Goal: Communication & Community: Answer question/provide support

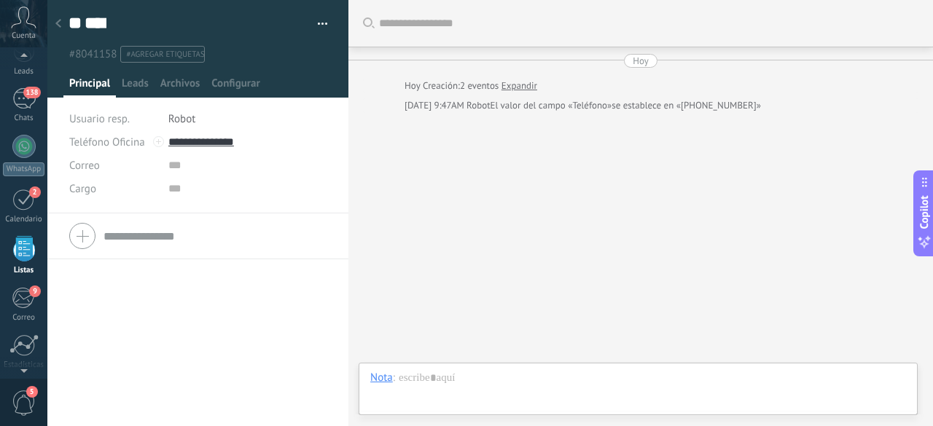
scroll to position [64, 0]
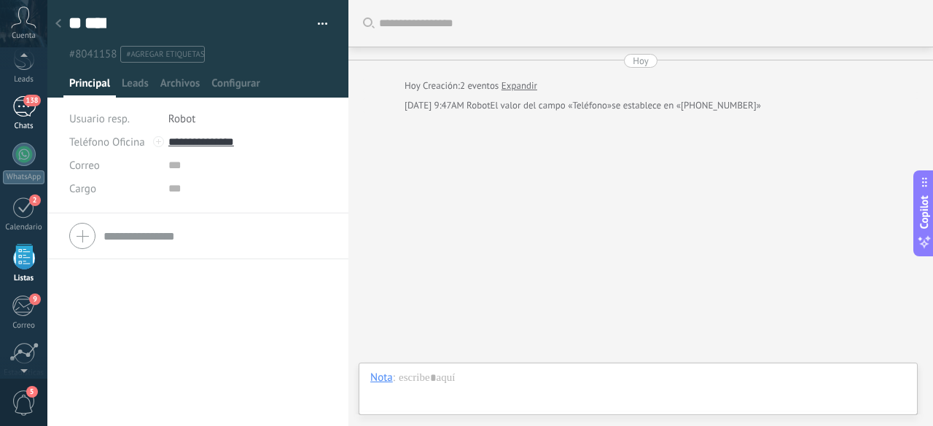
click at [25, 113] on div "138" at bounding box center [23, 106] width 23 height 21
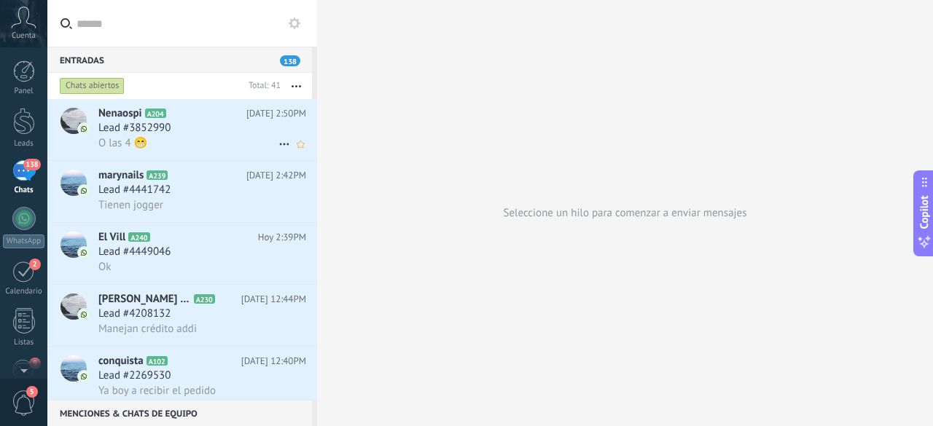
click at [170, 119] on h2 "Nenaospi A204" at bounding box center [172, 113] width 148 height 15
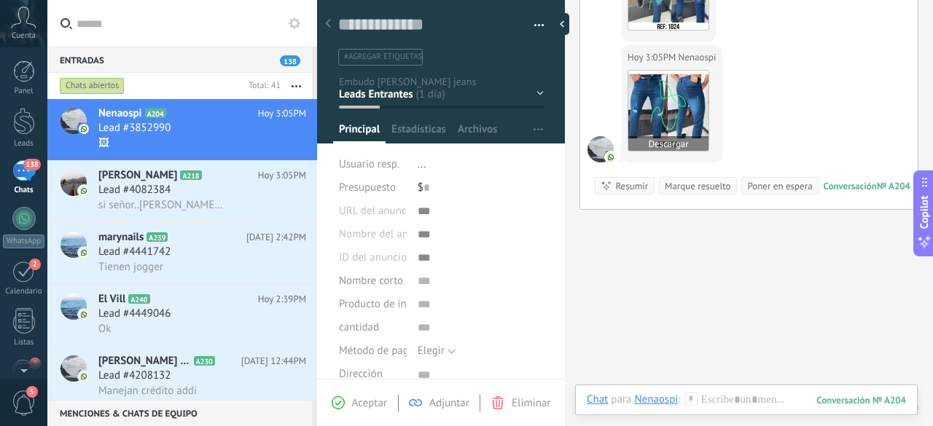
scroll to position [2186, 0]
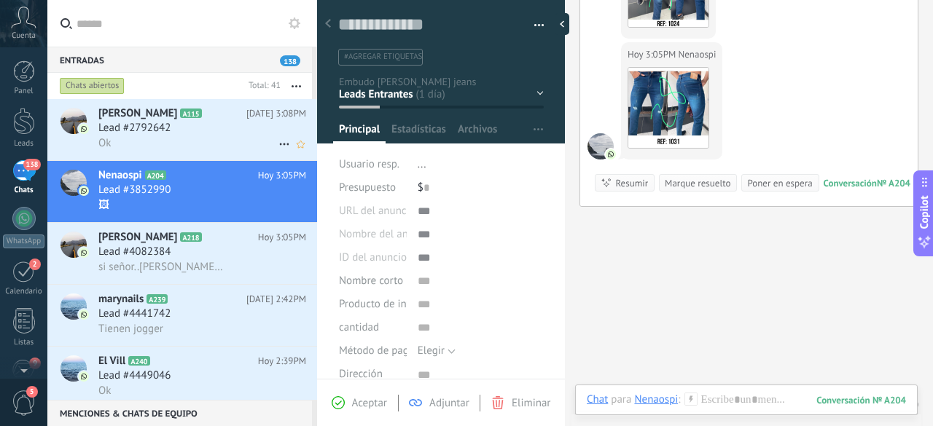
click at [189, 128] on div "Lead #2792642" at bounding box center [202, 128] width 208 height 15
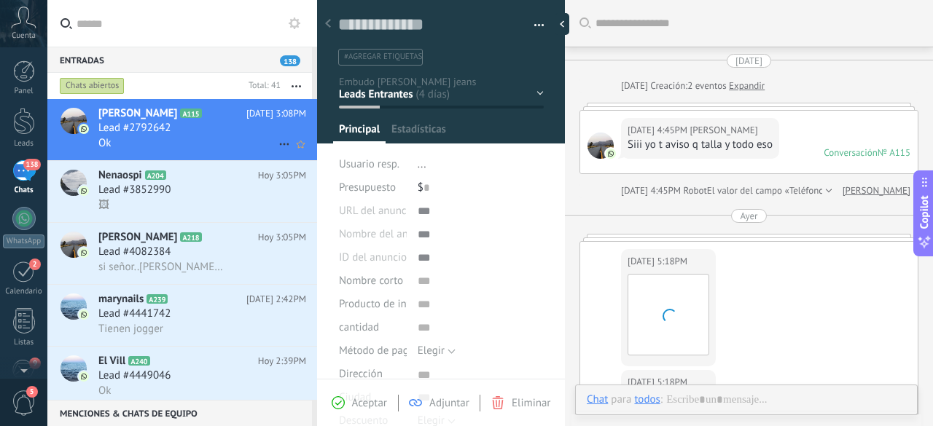
scroll to position [1126, 0]
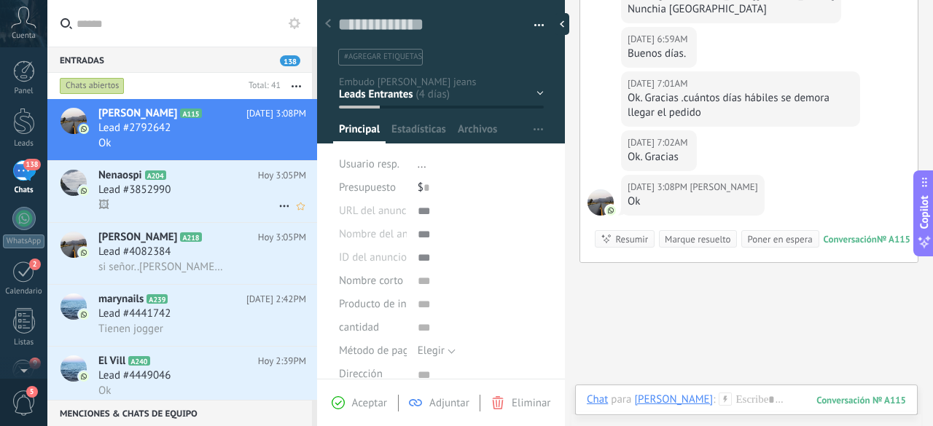
click at [170, 192] on span "Lead #3852990" at bounding box center [134, 190] width 72 height 15
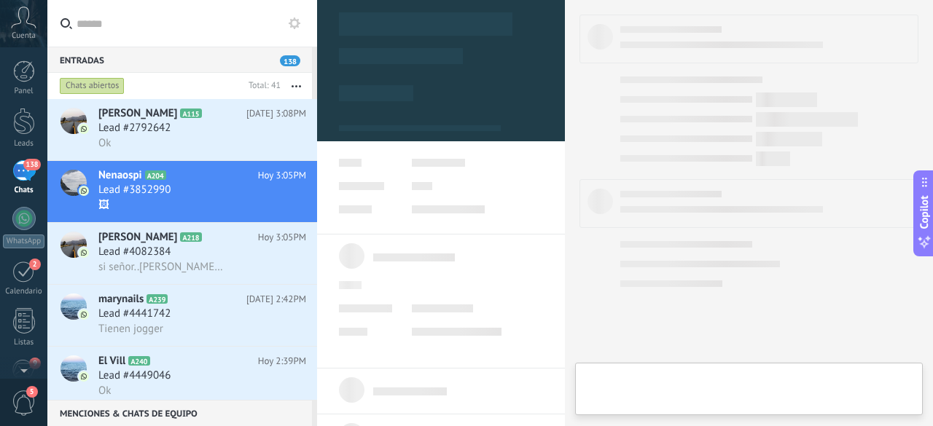
type textarea "***"
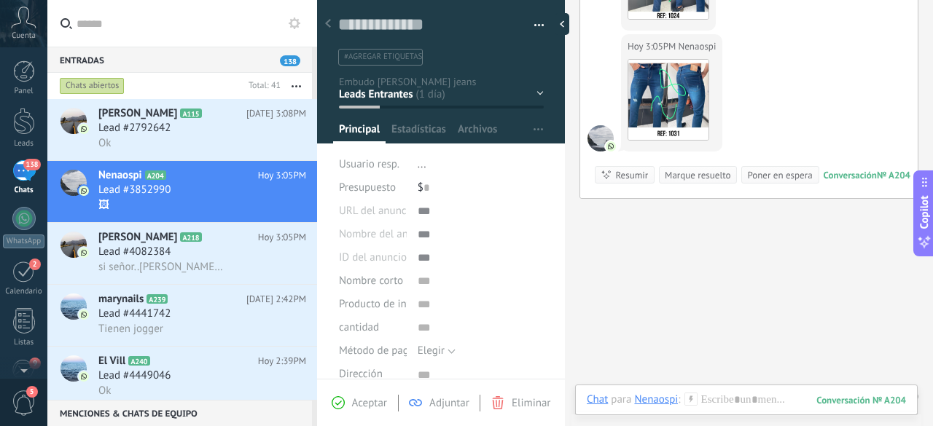
scroll to position [1342, 0]
